Goal: Information Seeking & Learning: Learn about a topic

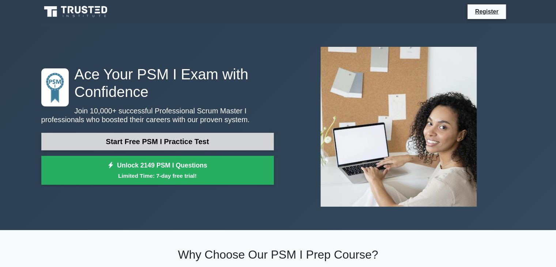
click at [252, 141] on link "Start Free PSM I Practice Test" at bounding box center [157, 142] width 233 height 18
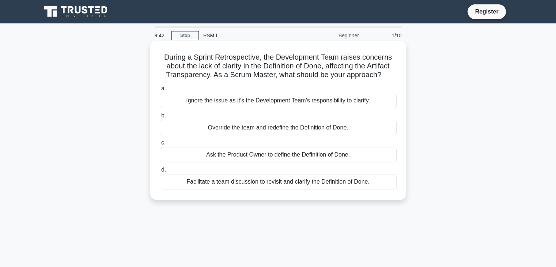
click at [371, 185] on div "Facilitate a team discussion to revisit and clarify the Definition of Done." at bounding box center [278, 181] width 237 height 15
click at [160, 172] on input "d. Facilitate a team discussion to revisit and clarify the Definition of Done." at bounding box center [160, 170] width 0 height 5
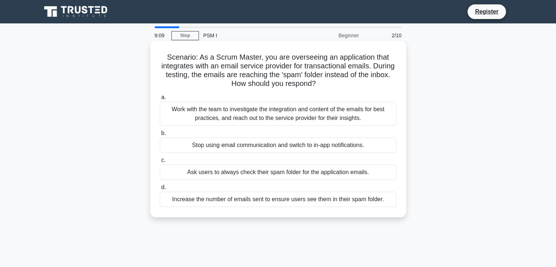
click at [386, 118] on div "Work with the team to investigate the integration and content of the emails for…" at bounding box center [278, 114] width 237 height 24
click at [160, 100] on input "a. Work with the team to investigate the integration and content of the emails …" at bounding box center [160, 97] width 0 height 5
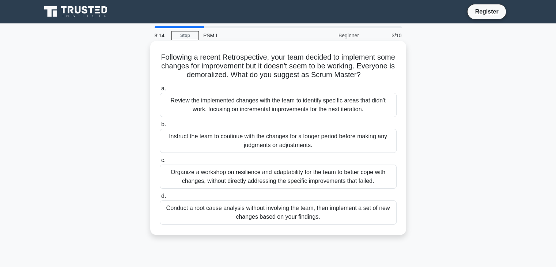
click at [338, 107] on div "Review the implemented changes with the team to identify specific areas that di…" at bounding box center [278, 105] width 237 height 24
click at [160, 91] on input "a. Review the implemented changes with the team to identify specific areas that…" at bounding box center [160, 88] width 0 height 5
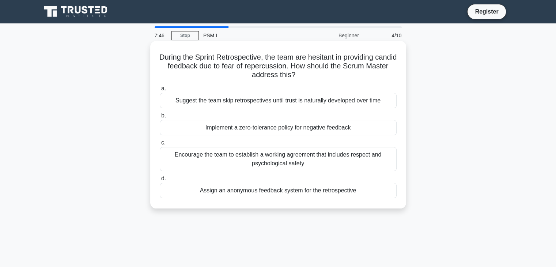
click at [342, 191] on div "Assign an anonymous feedback system for the retrospective" at bounding box center [278, 190] width 237 height 15
click at [160, 181] on input "d. Assign an anonymous feedback system for the retrospective" at bounding box center [160, 178] width 0 height 5
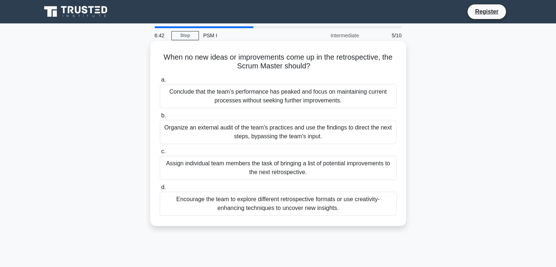
click at [357, 170] on div "Assign individual team members the task of bringing a list of potential improve…" at bounding box center [278, 168] width 237 height 24
click at [160, 154] on input "c. Assign individual team members the task of bringing a list of potential impr…" at bounding box center [160, 151] width 0 height 5
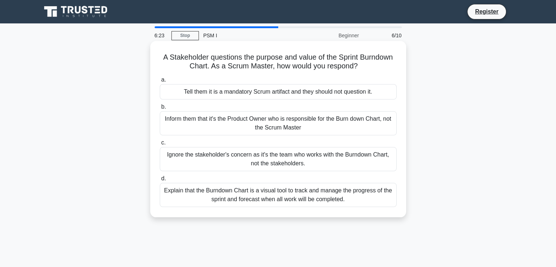
click at [363, 194] on div "Explain that the Burndown Chart is a visual tool to track and manage the progre…" at bounding box center [278, 195] width 237 height 24
click at [160, 181] on input "d. Explain that the Burndown Chart is a visual tool to track and manage the pro…" at bounding box center [160, 178] width 0 height 5
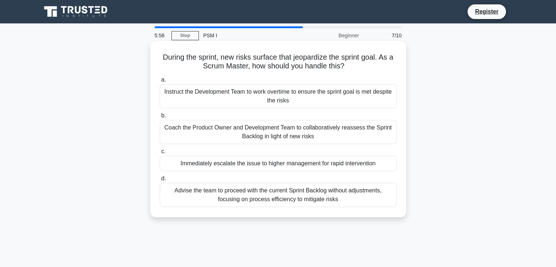
click at [309, 131] on div "Coach the Product Owner and Development Team to collaboratively reassess the Sp…" at bounding box center [278, 132] width 237 height 24
click at [160, 118] on input "b. Coach the Product Owner and Development Team to collaboratively reassess the…" at bounding box center [160, 115] width 0 height 5
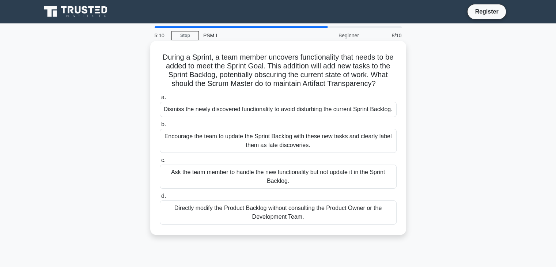
click at [348, 153] on div "Encourage the team to update the Sprint Backlog with these new tasks and clearl…" at bounding box center [278, 141] width 237 height 24
click at [160, 127] on input "b. Encourage the team to update the Sprint Backlog with these new tasks and cle…" at bounding box center [160, 124] width 0 height 5
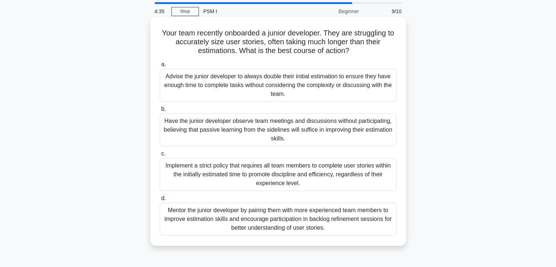
scroll to position [37, 0]
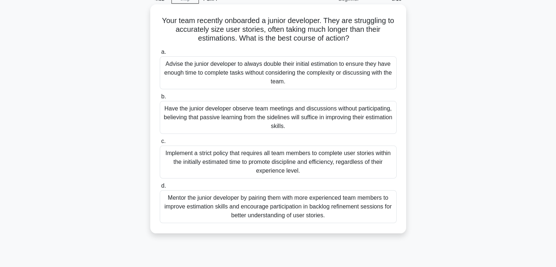
click at [300, 210] on div "Mentor the junior developer by pairing them with more experienced team members …" at bounding box center [278, 206] width 237 height 33
click at [160, 188] on input "d. Mentor the junior developer by pairing them with more experienced team membe…" at bounding box center [160, 186] width 0 height 5
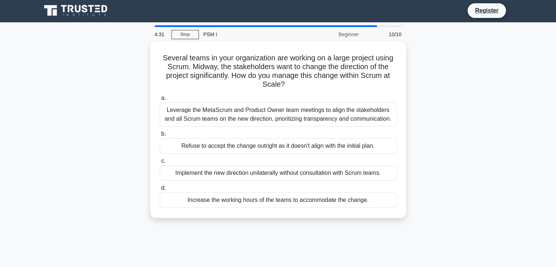
scroll to position [0, 0]
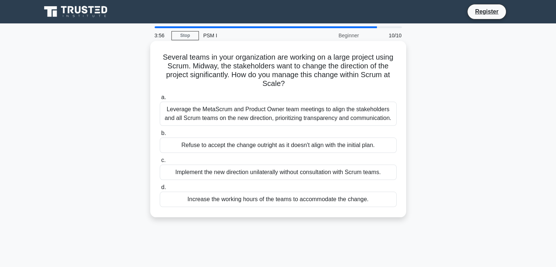
click at [320, 117] on div "Leverage the MetaScrum and Product Owner team meetings to align the stakeholder…" at bounding box center [278, 114] width 237 height 24
click at [160, 100] on input "a. Leverage the MetaScrum and Product Owner team meetings to align the stakehol…" at bounding box center [160, 97] width 0 height 5
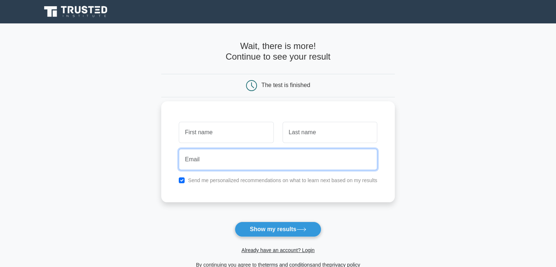
click at [296, 160] on input "email" at bounding box center [278, 159] width 199 height 21
type input "ymugabe@gmail.com"
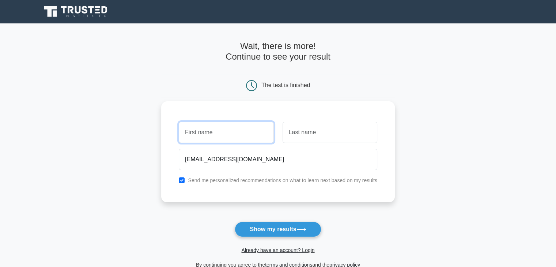
click at [247, 139] on input "text" at bounding box center [226, 132] width 95 height 21
type input "A"
click at [324, 135] on input "text" at bounding box center [330, 132] width 95 height 21
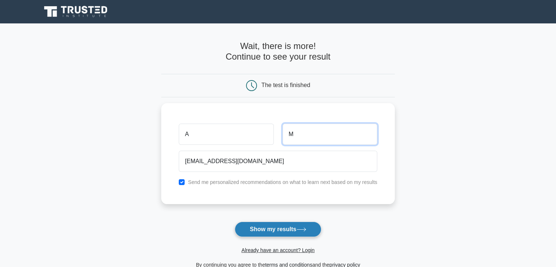
type input "M"
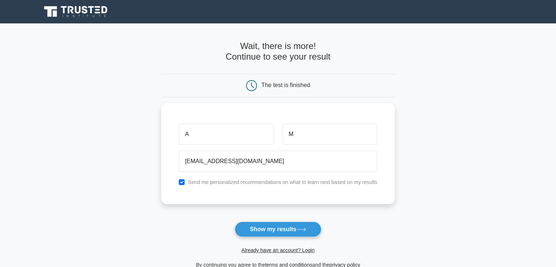
click at [277, 228] on button "Show my results" at bounding box center [278, 229] width 86 height 15
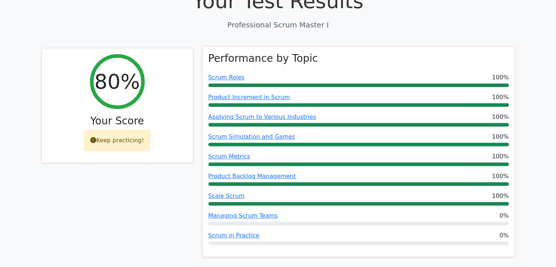
scroll to position [293, 0]
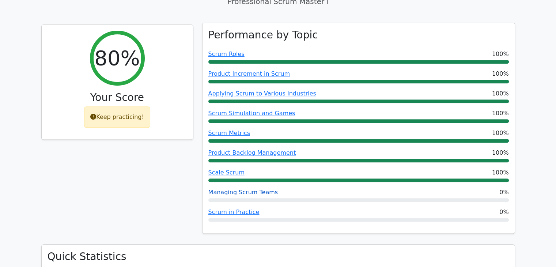
click at [256, 192] on link "Managing Scrum Teams" at bounding box center [244, 192] width 70 height 7
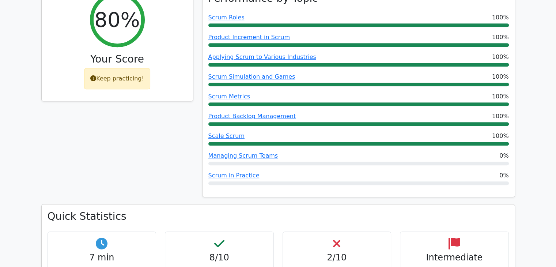
scroll to position [439, 0]
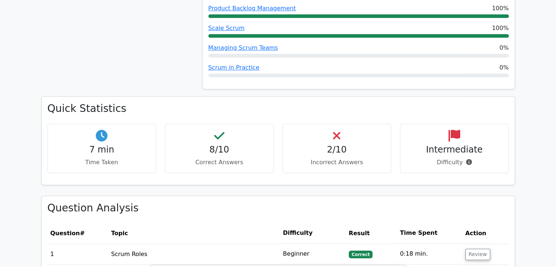
click at [327, 141] on div "2/10 Incorrect Answers" at bounding box center [337, 148] width 109 height 49
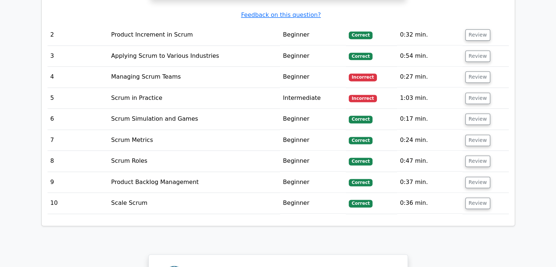
scroll to position [878, 0]
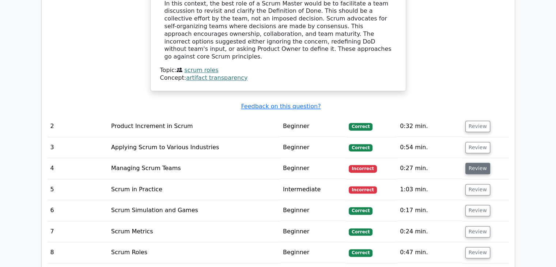
click at [475, 163] on button "Review" at bounding box center [478, 168] width 25 height 11
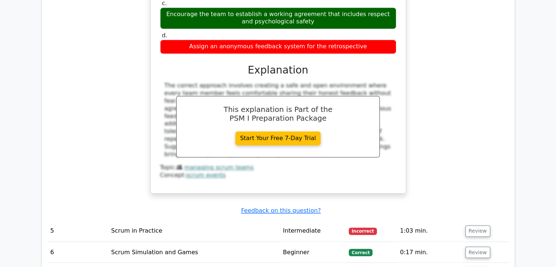
scroll to position [1171, 0]
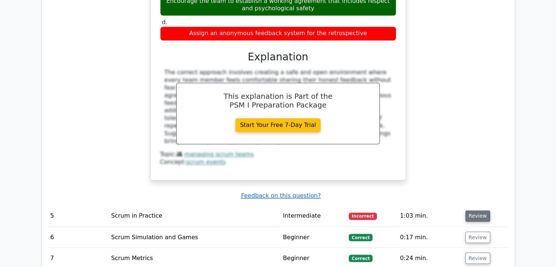
click at [469, 210] on button "Review" at bounding box center [478, 215] width 25 height 11
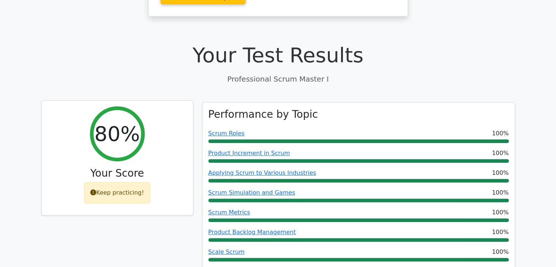
scroll to position [293, 0]
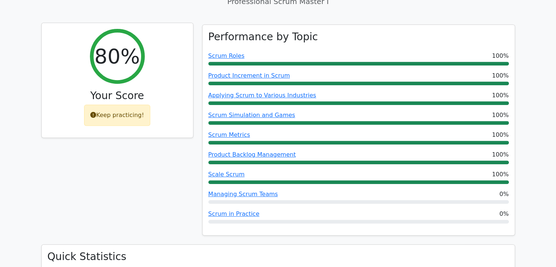
click at [137, 115] on div "Keep practicing!" at bounding box center [117, 115] width 66 height 21
click at [136, 116] on div "Keep practicing!" at bounding box center [117, 115] width 66 height 21
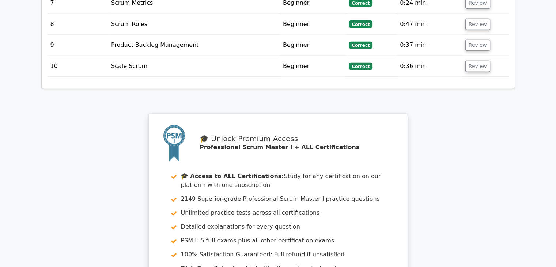
scroll to position [1897, 0]
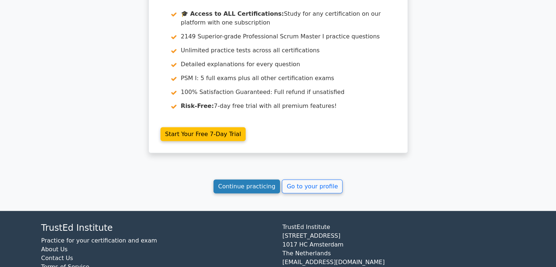
click at [244, 180] on link "Continue practicing" at bounding box center [247, 187] width 67 height 14
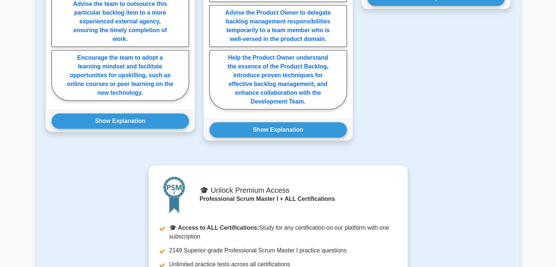
scroll to position [732, 0]
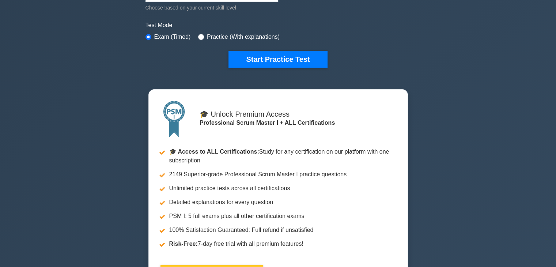
scroll to position [146, 0]
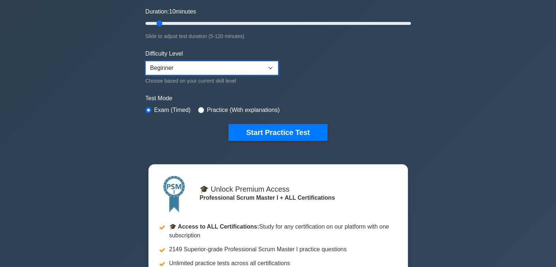
click at [272, 65] on select "Beginner Intermediate Expert" at bounding box center [212, 68] width 133 height 14
select select "intermediate"
click at [146, 61] on select "Beginner Intermediate Expert" at bounding box center [212, 68] width 133 height 14
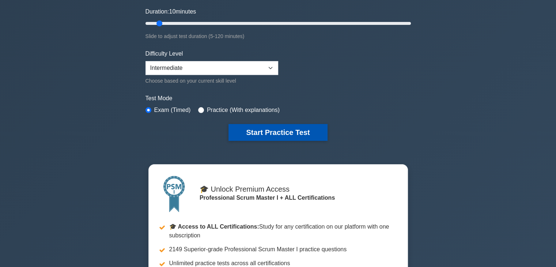
click at [281, 132] on button "Start Practice Test" at bounding box center [278, 132] width 99 height 17
